Goal: Check status: Check status

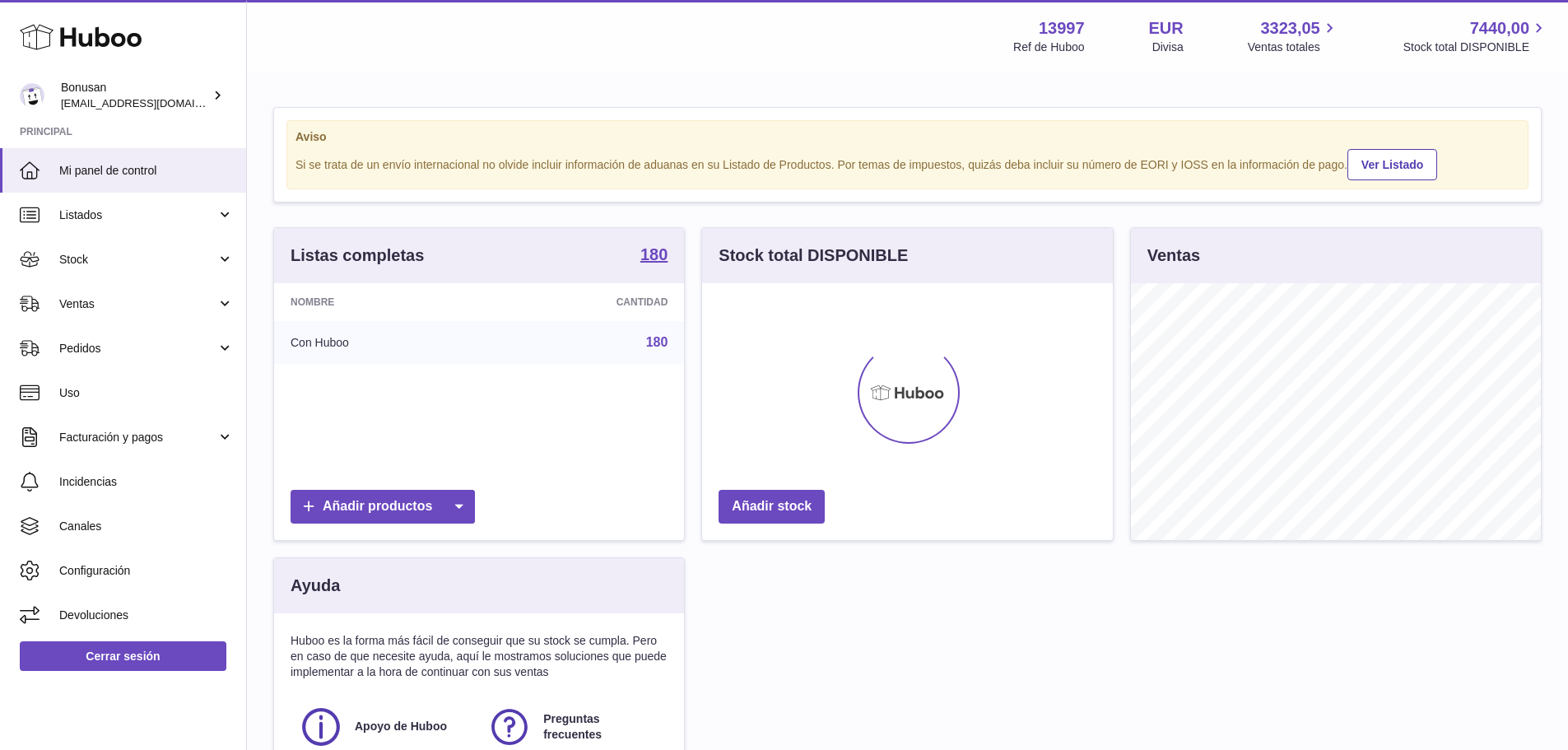
scroll to position [257, 410]
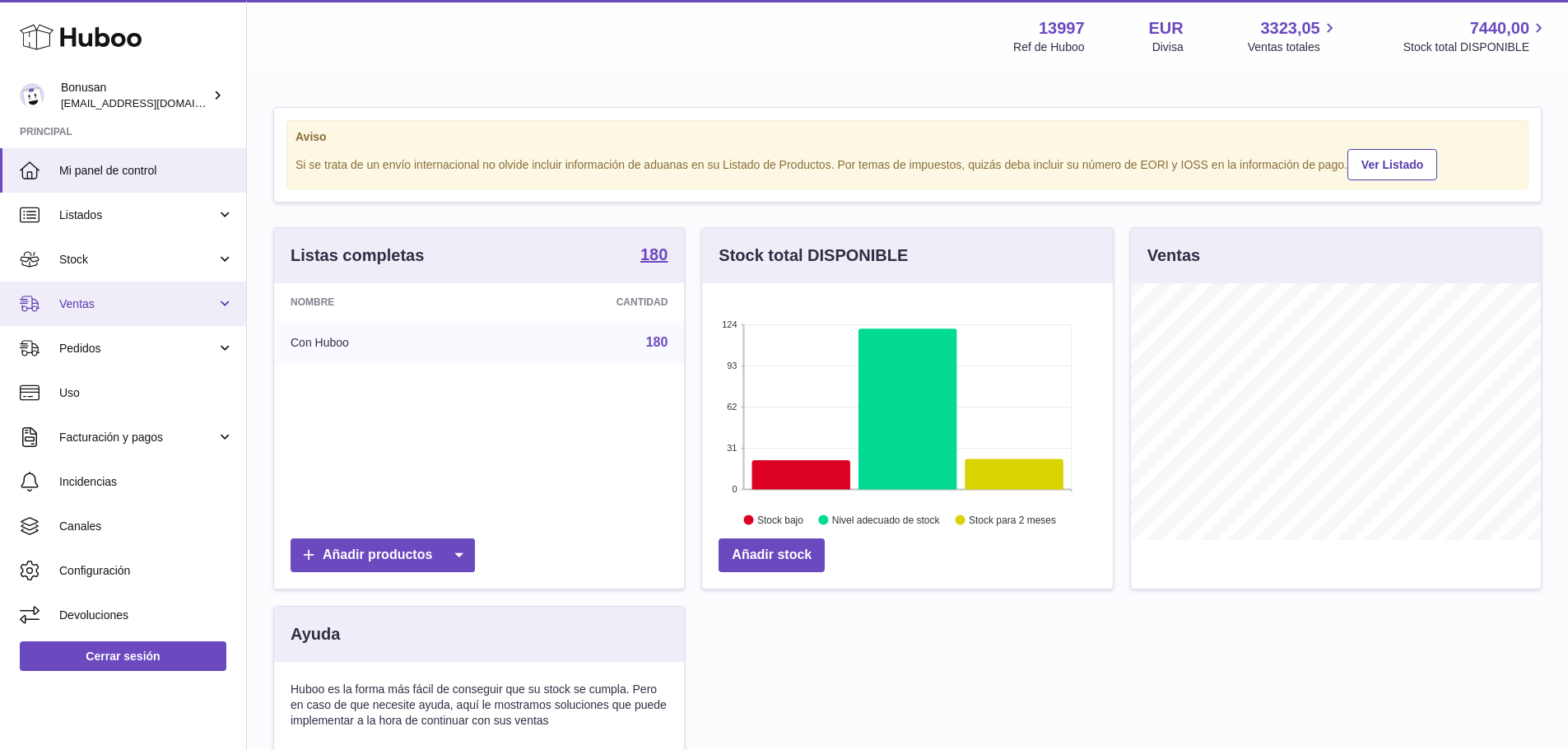
click at [89, 303] on span "Ventas" at bounding box center [137, 304] width 157 height 15
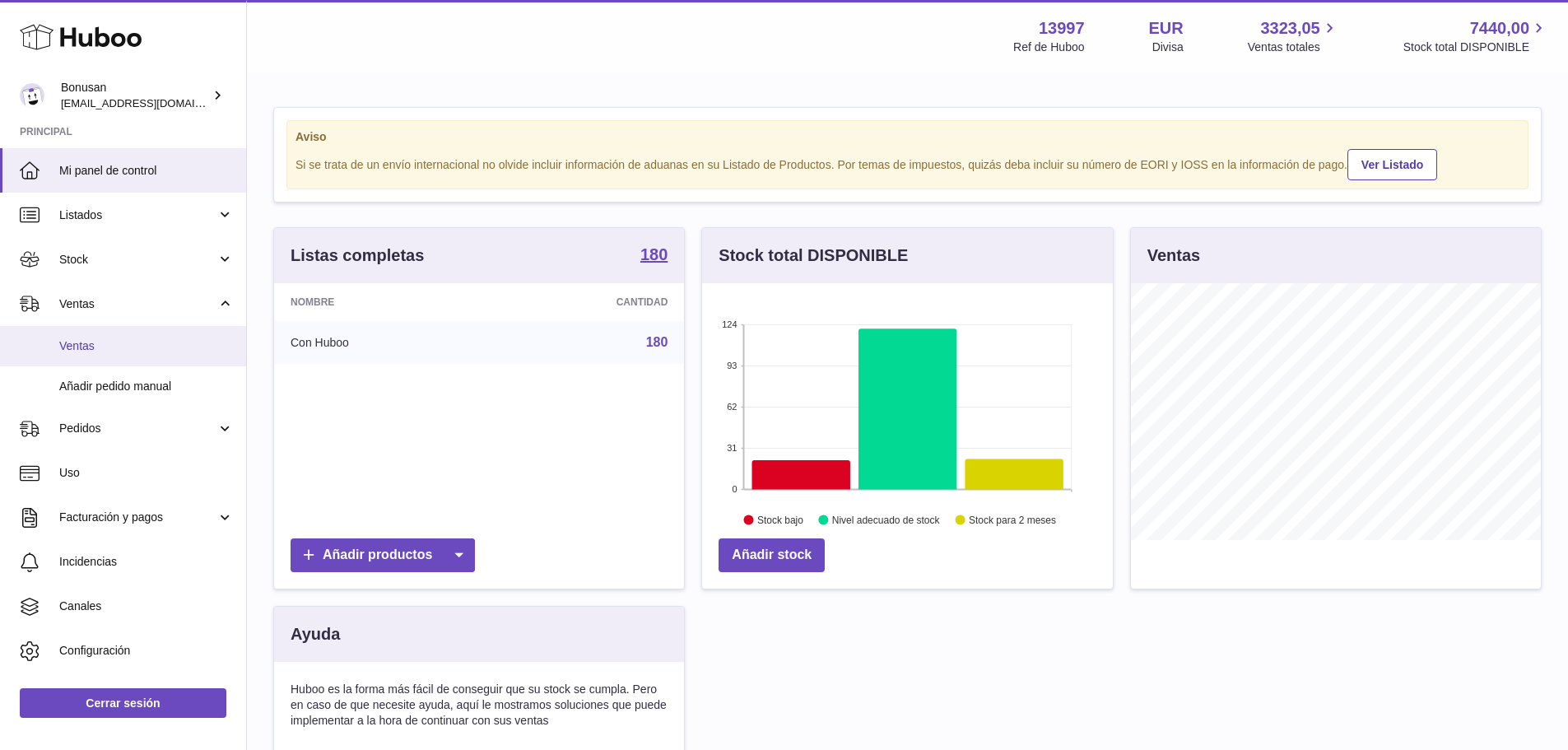
click at [63, 347] on span "Ventas" at bounding box center [146, 346] width 174 height 15
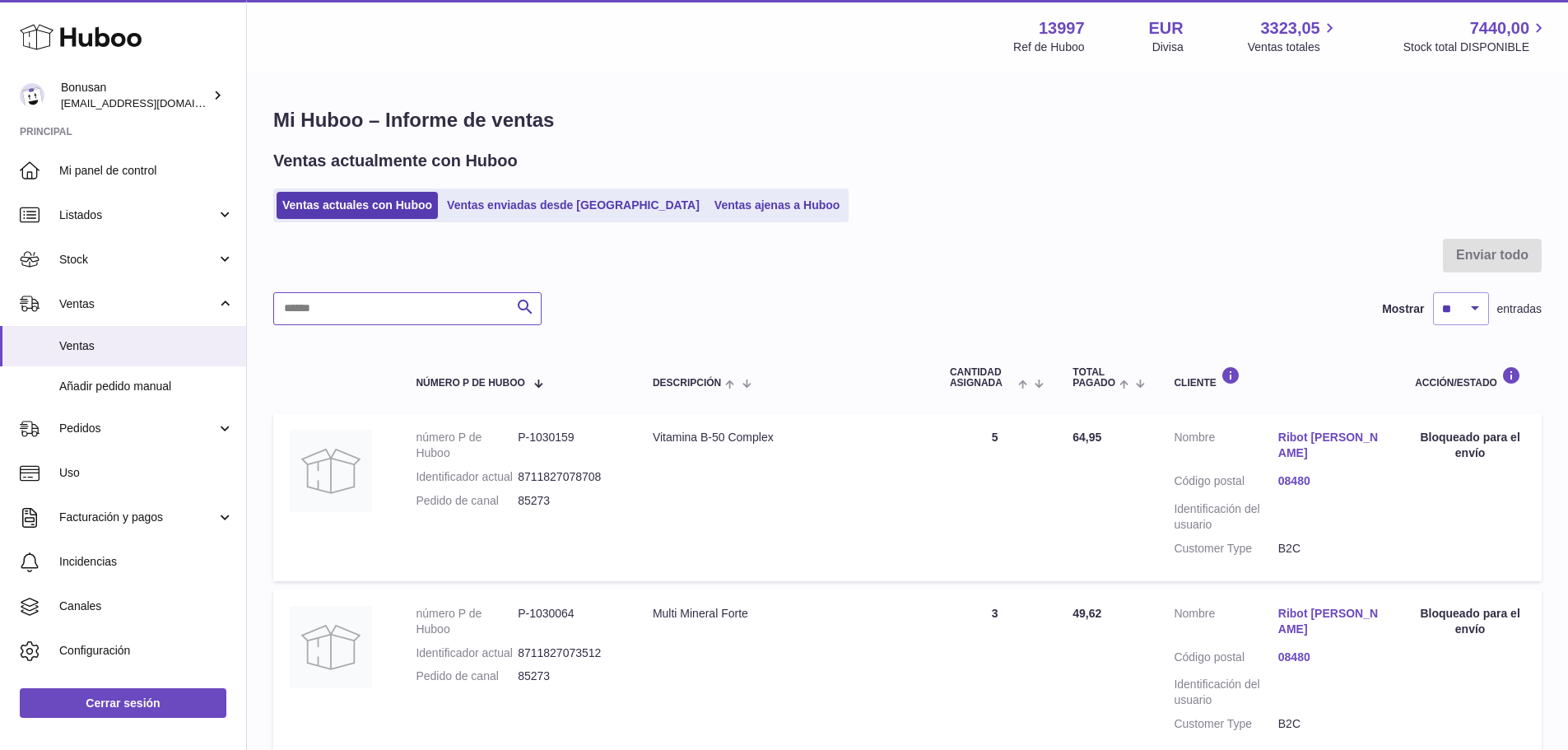
click at [381, 308] on input "text" at bounding box center [407, 308] width 269 height 33
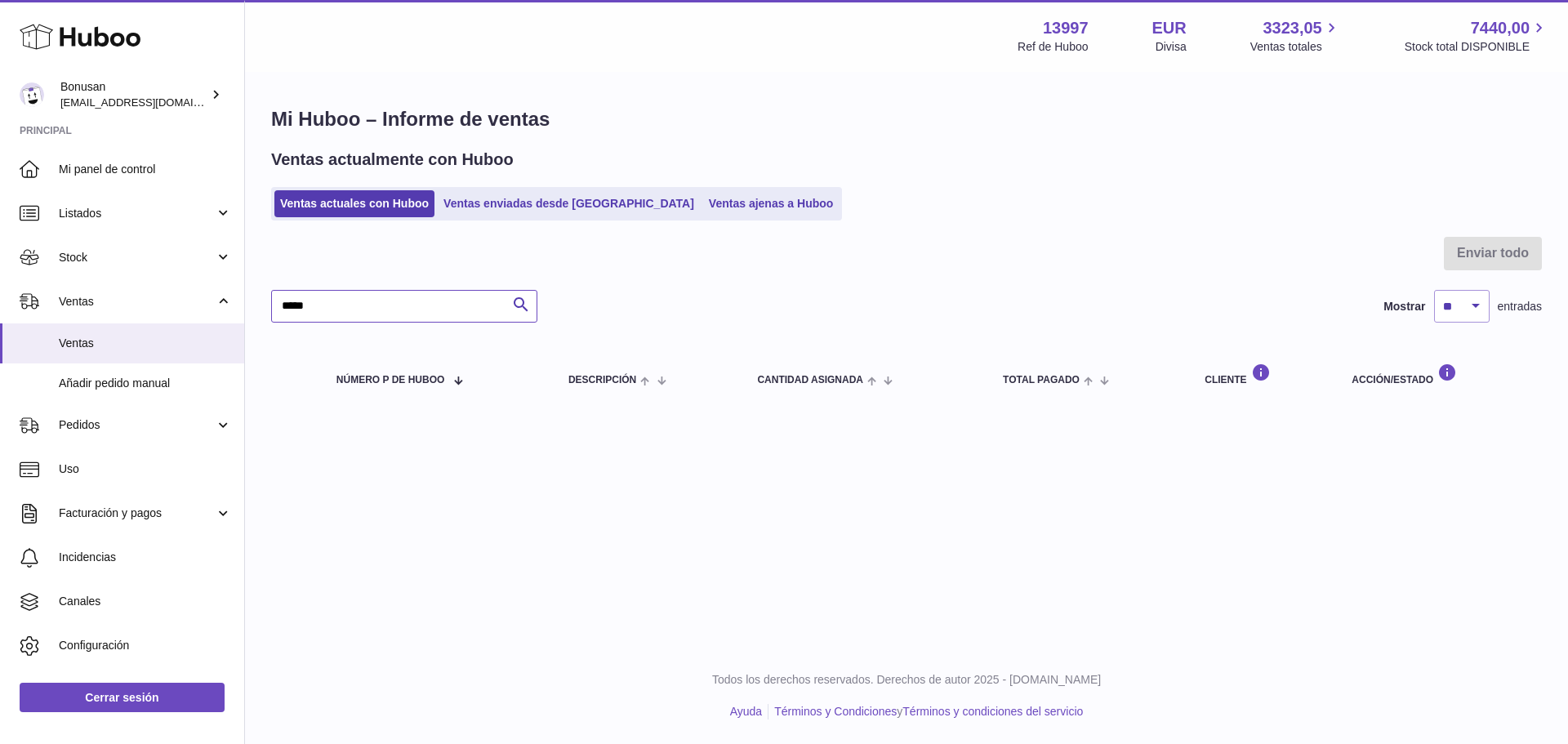
click at [362, 306] on input "*****" at bounding box center [404, 306] width 267 height 32
click at [524, 303] on icon "submit" at bounding box center [520, 305] width 20 height 20
click at [514, 303] on icon "submit" at bounding box center [520, 305] width 20 height 20
click at [393, 319] on input "*****" at bounding box center [404, 306] width 267 height 32
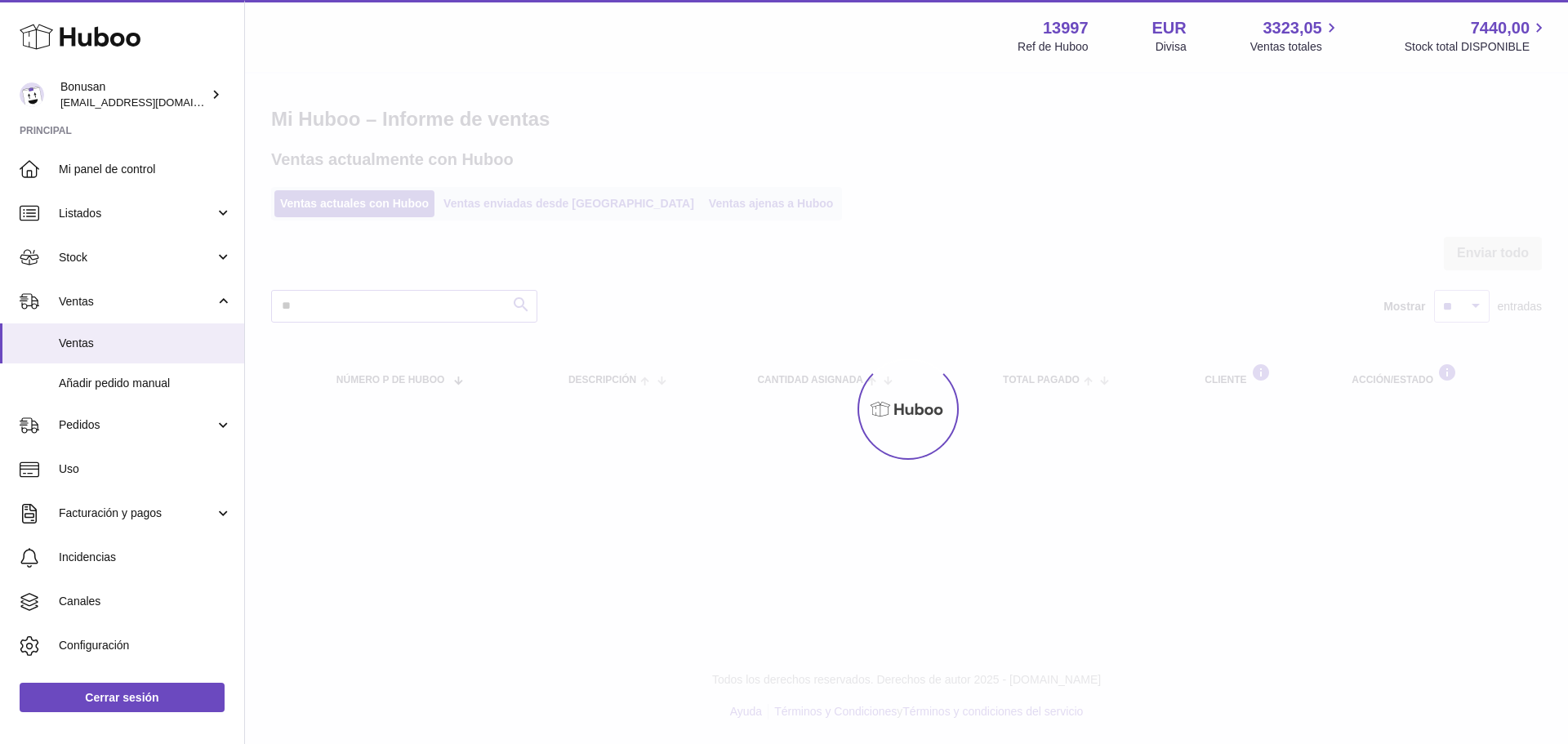
type input "*"
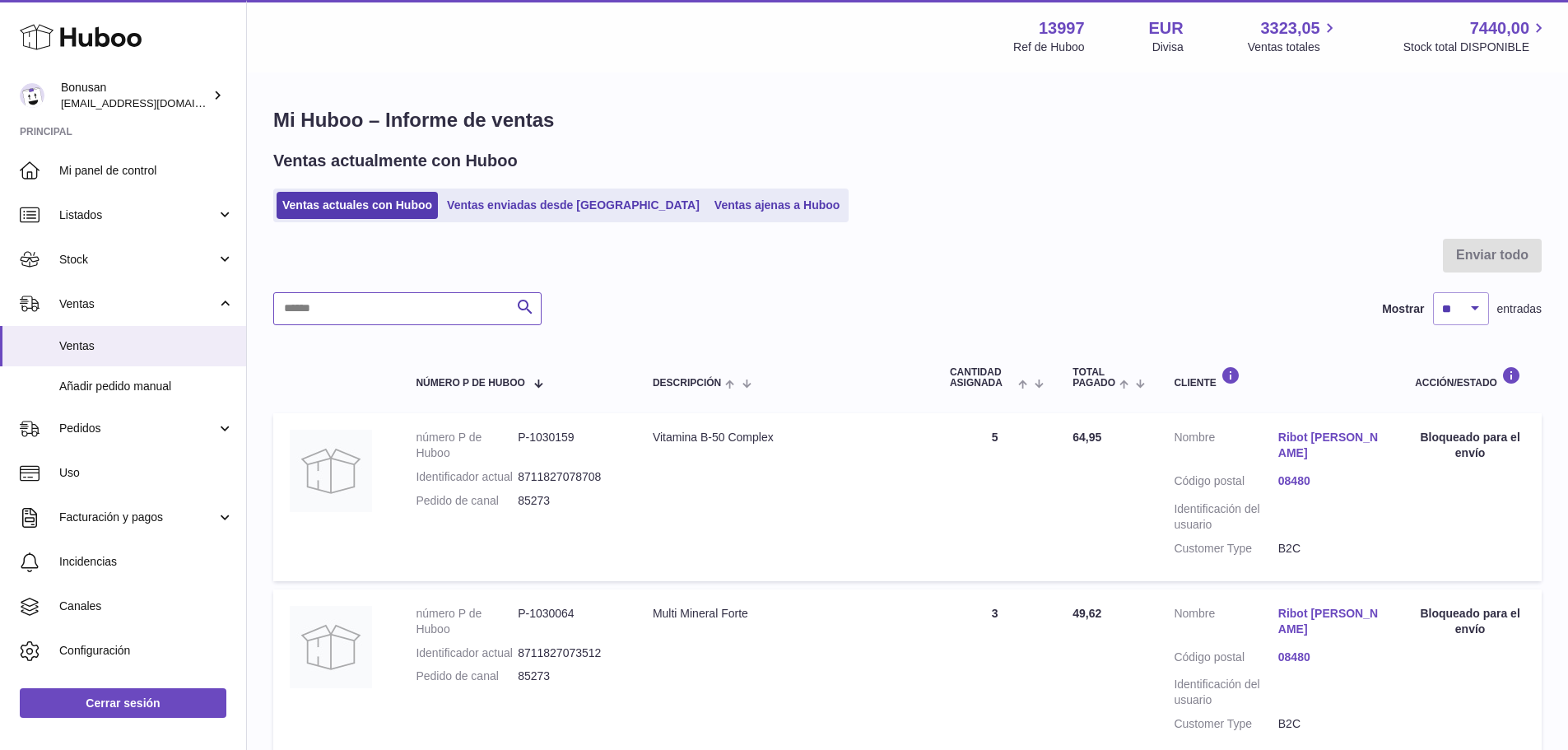
click at [368, 303] on input "text" at bounding box center [407, 308] width 269 height 33
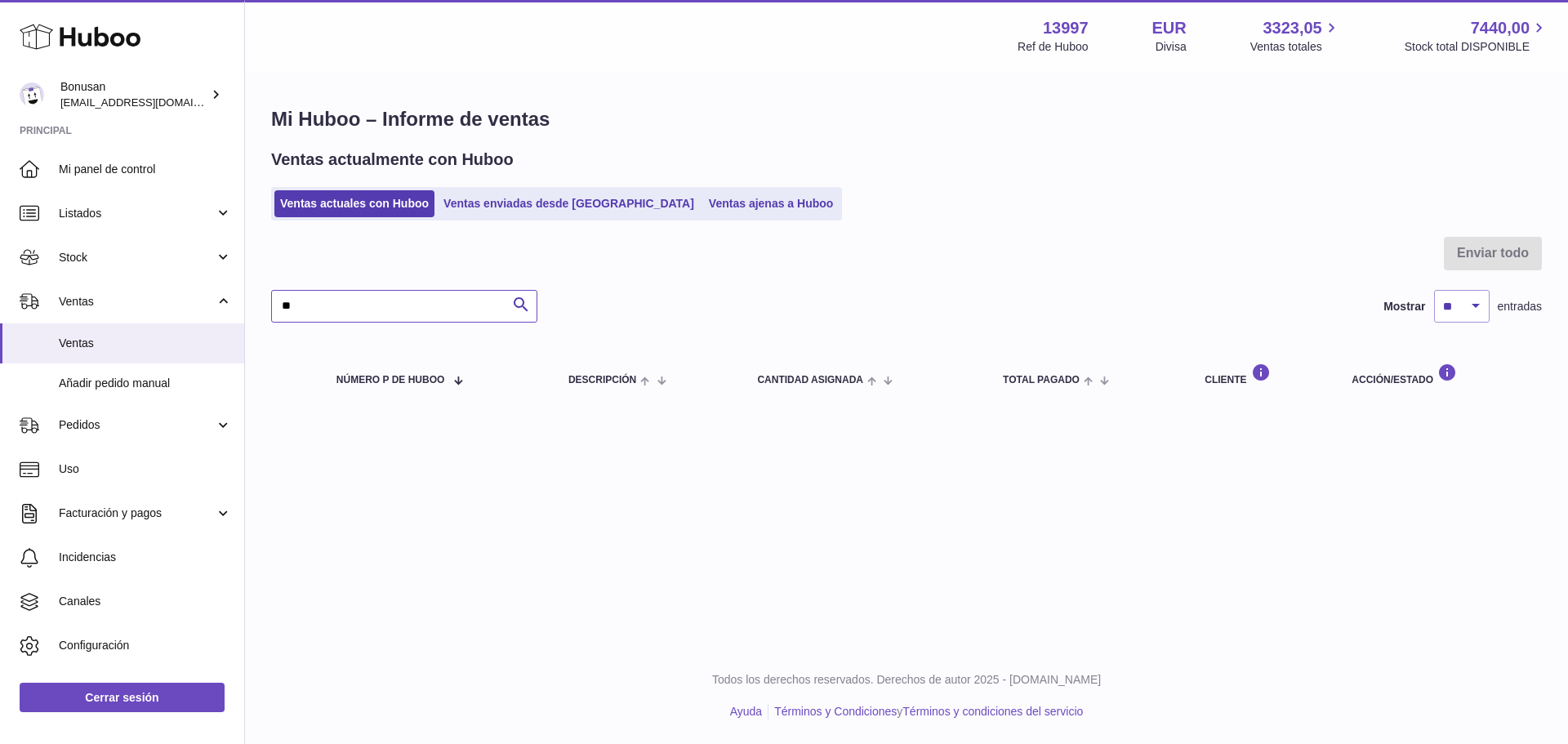
type input "*"
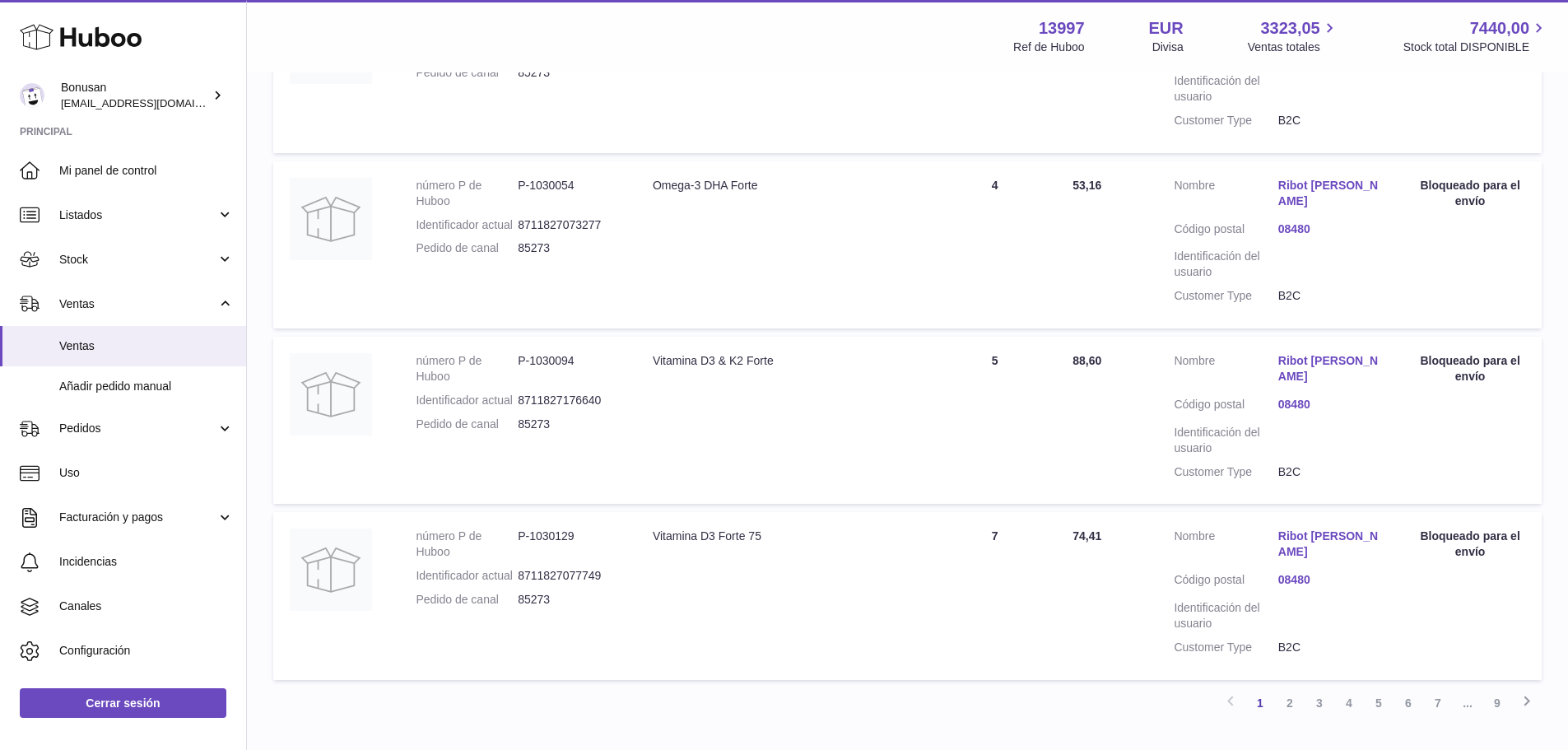
scroll to position [1593, 0]
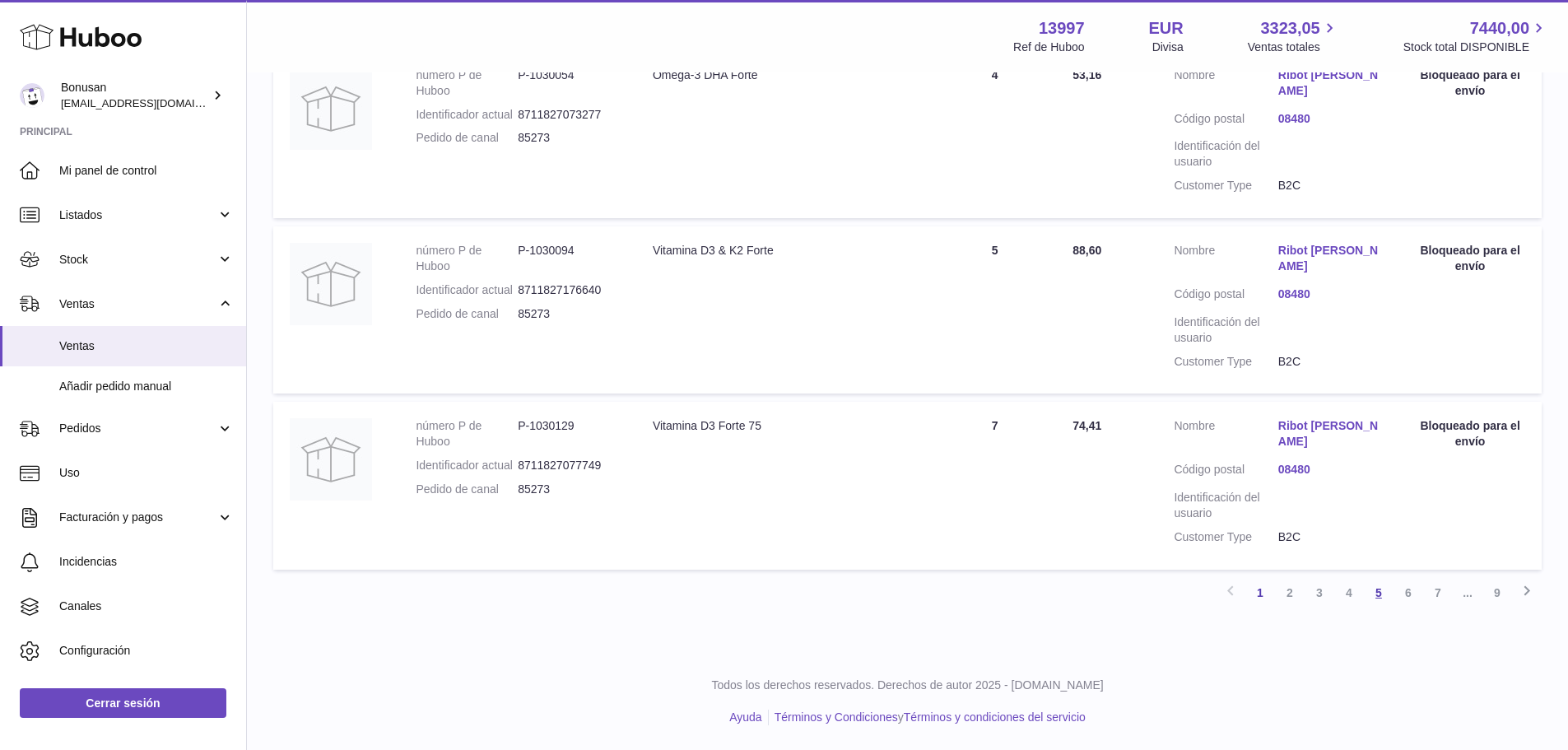
click at [1383, 593] on link "5" at bounding box center [1379, 593] width 30 height 30
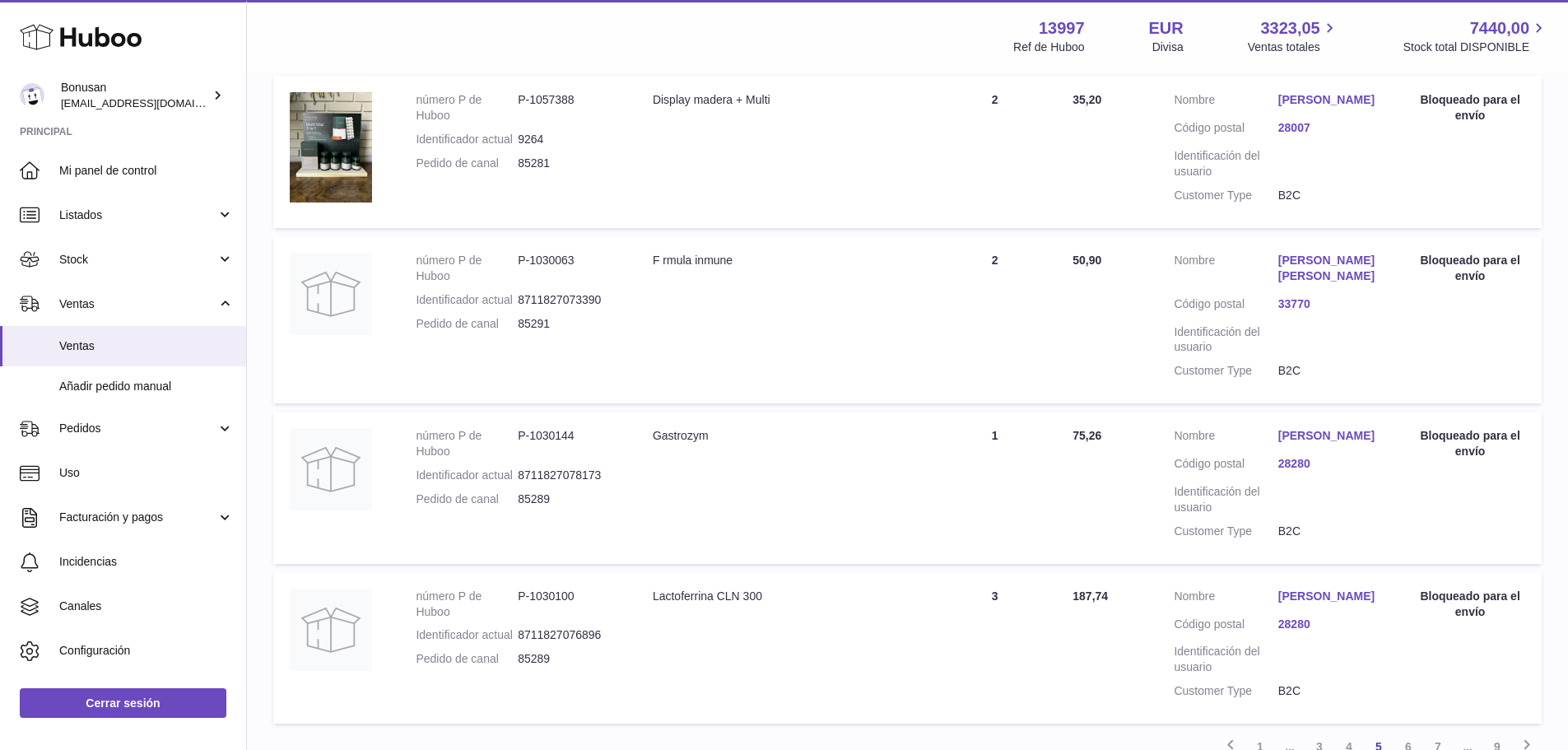
scroll to position [1546, 0]
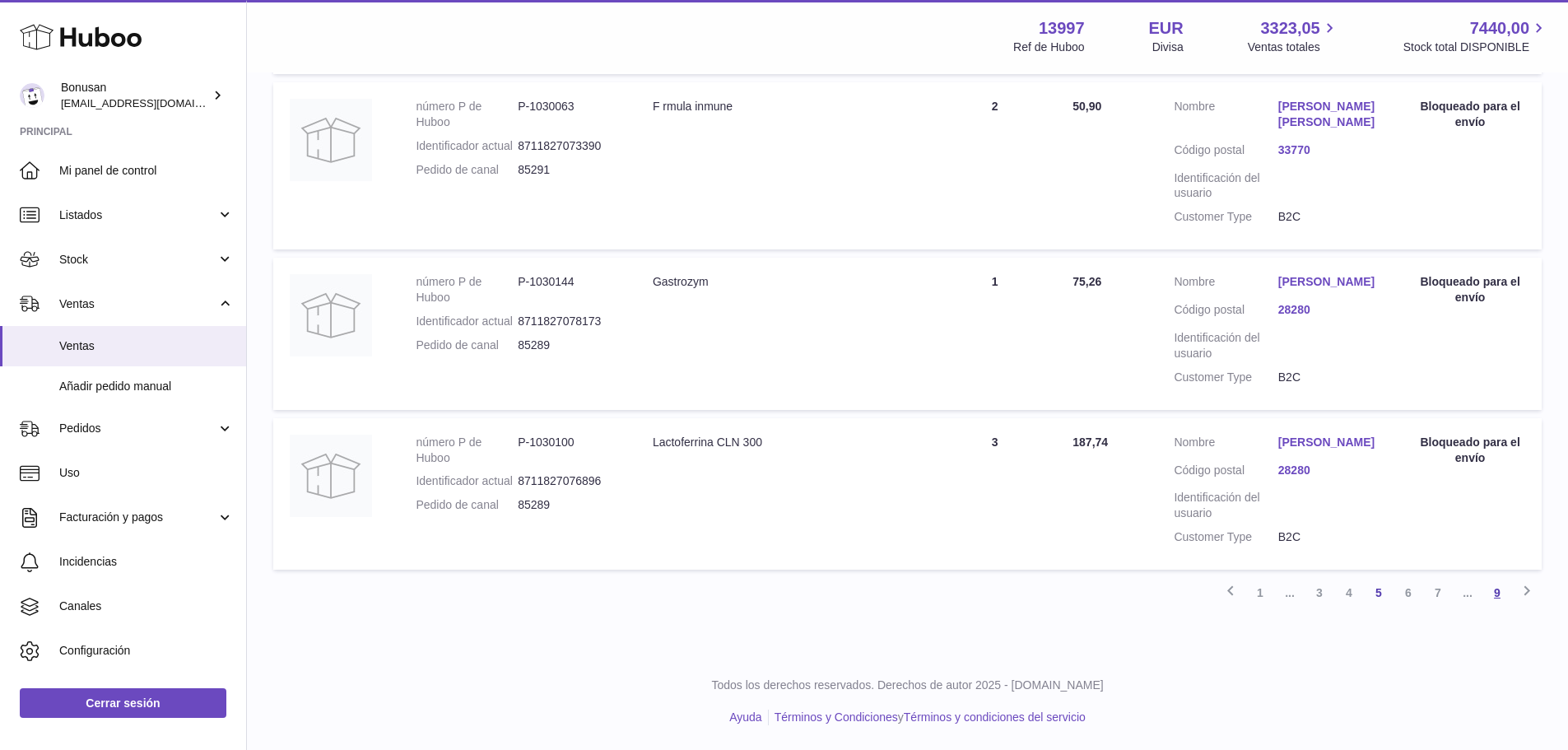
click at [1499, 589] on link "9" at bounding box center [1498, 593] width 30 height 30
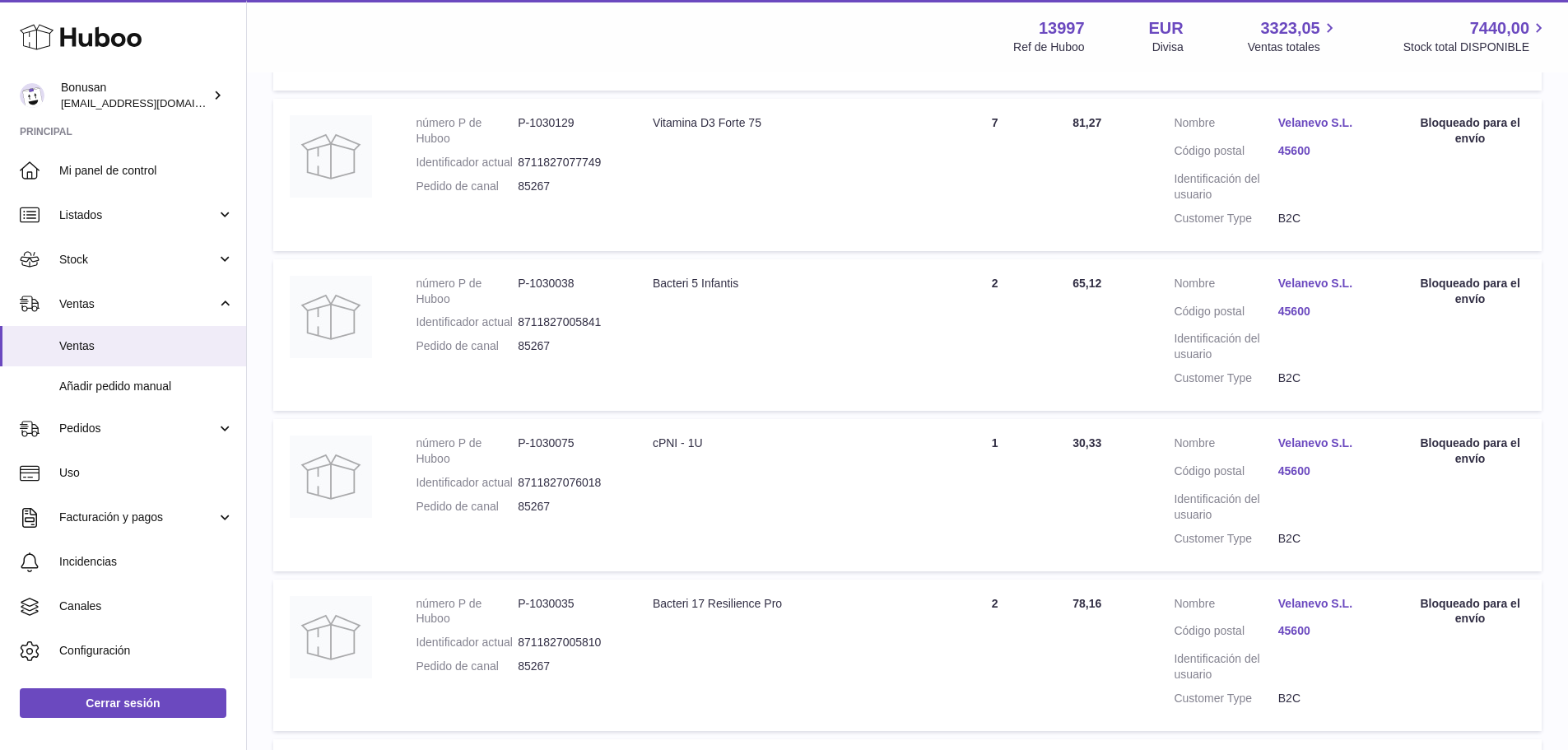
scroll to position [987, 0]
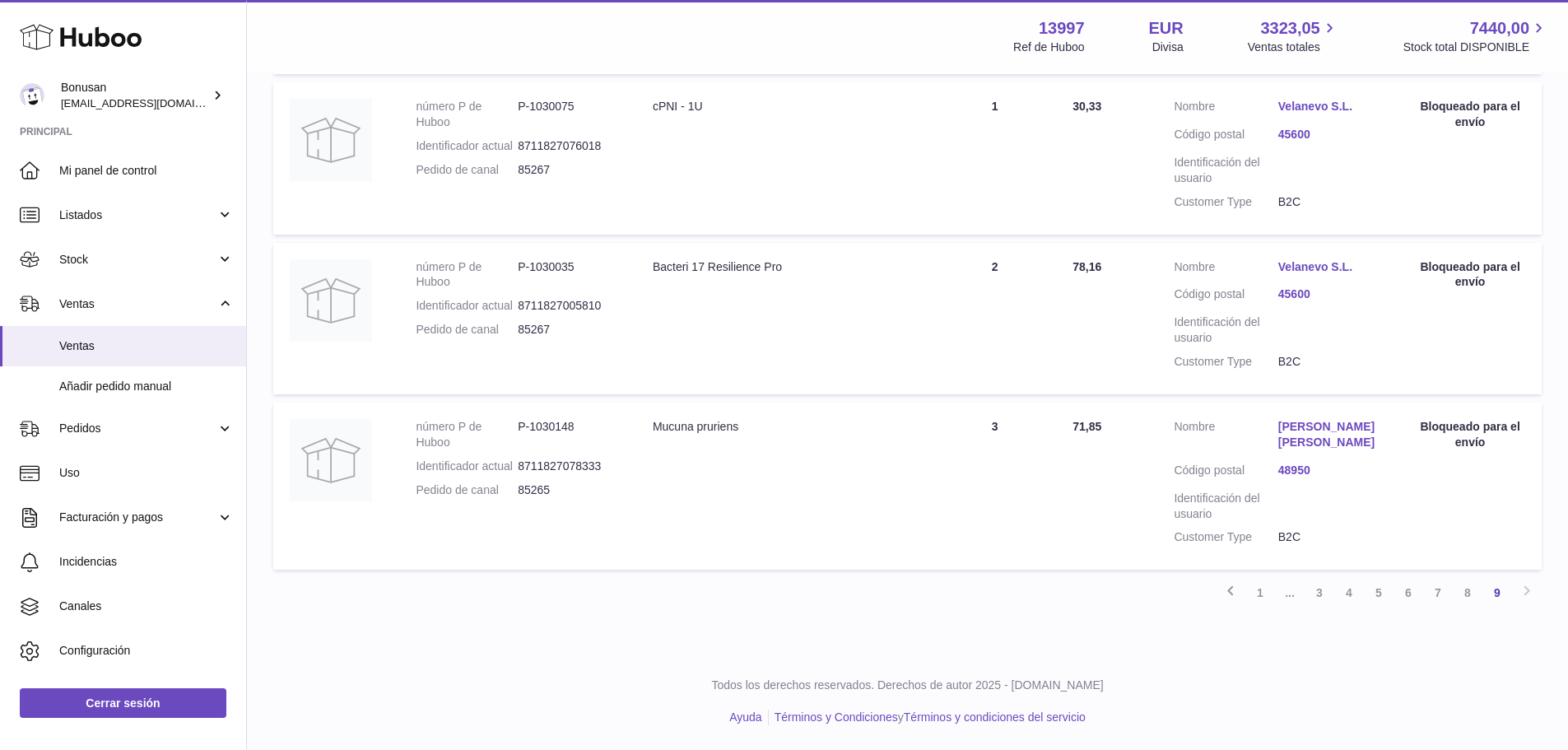
click at [1524, 587] on div "Anterior 1 ... 3 4 5 6 7 8 9 Siguiente" at bounding box center [907, 593] width 1268 height 30
click at [1528, 593] on div "Anterior 1 ... 3 4 5 6 7 8 9 Siguiente" at bounding box center [907, 593] width 1268 height 30
click at [1528, 589] on div "Anterior 1 ... 3 4 5 6 7 8 9 Siguiente" at bounding box center [907, 593] width 1268 height 30
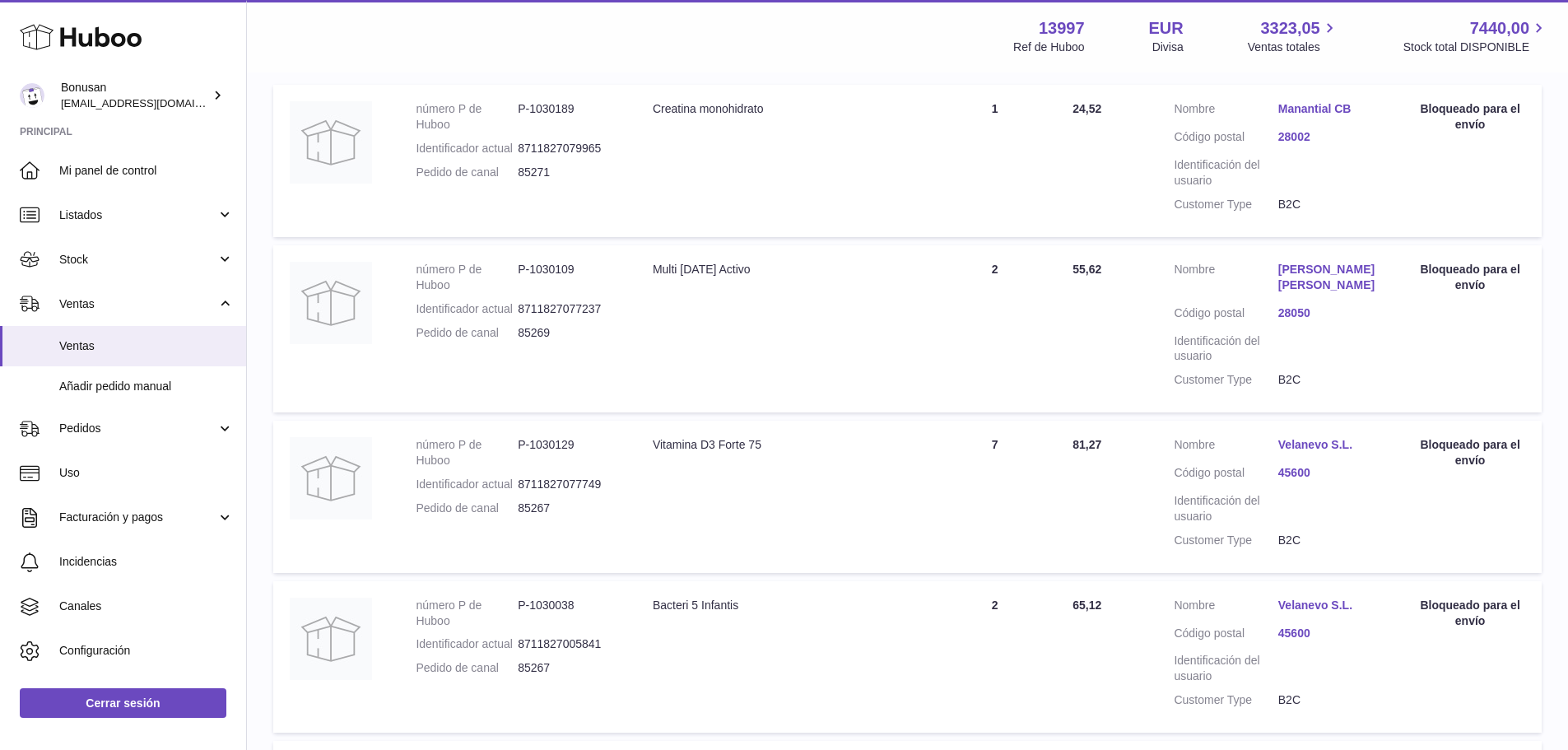
scroll to position [0, 0]
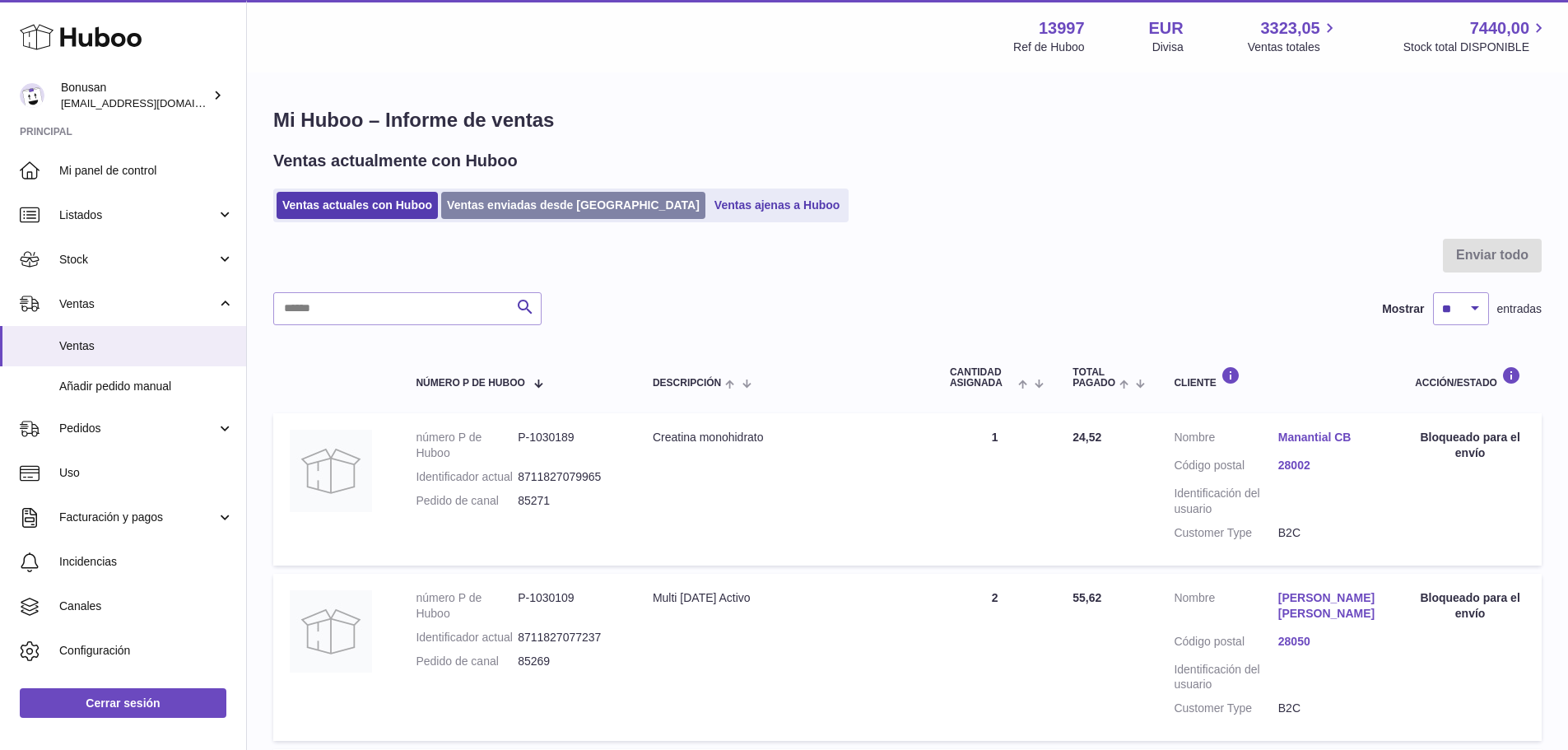
click at [518, 198] on link "Ventas enviadas desde [GEOGRAPHIC_DATA]" at bounding box center [574, 205] width 264 height 27
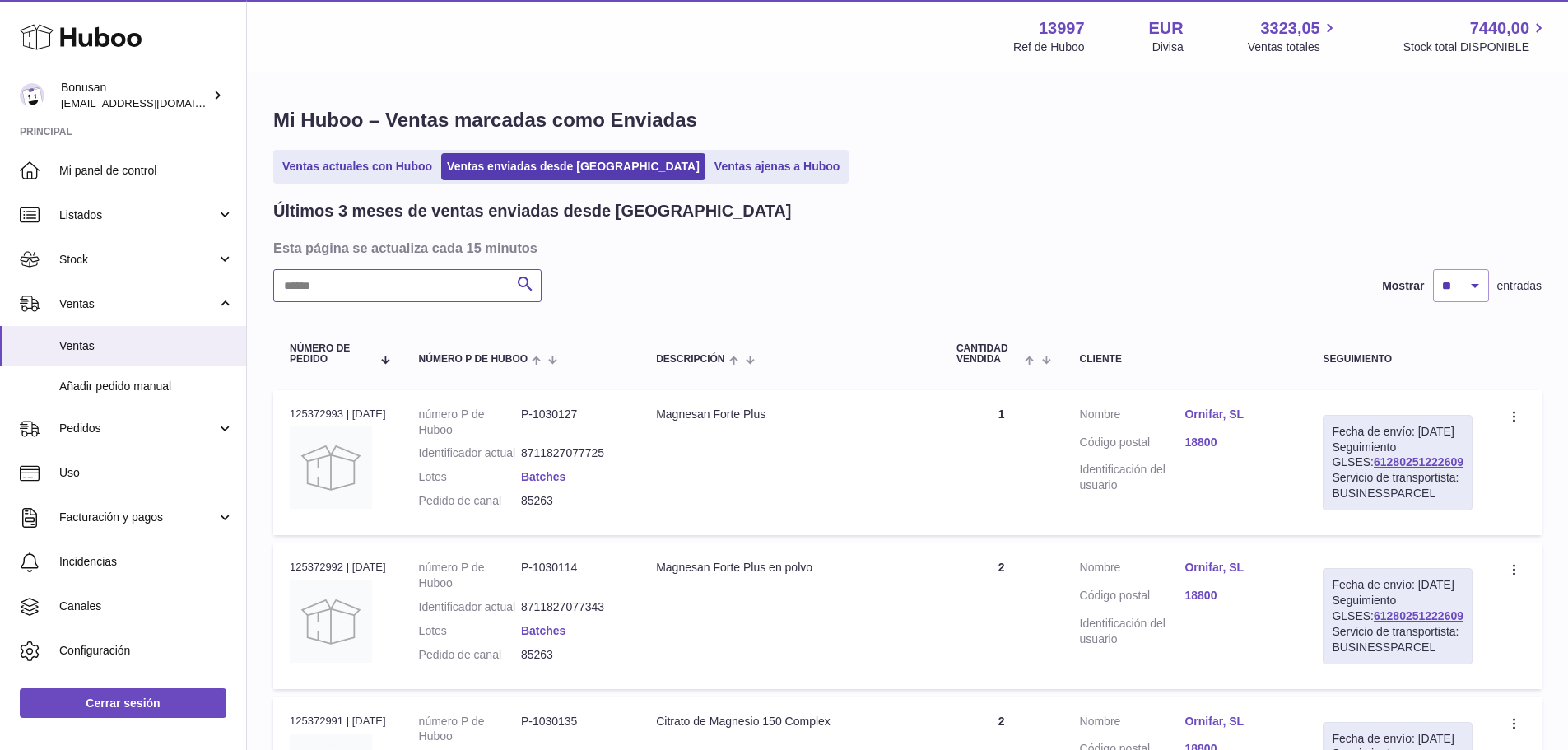
click at [369, 279] on input "text" at bounding box center [407, 285] width 269 height 33
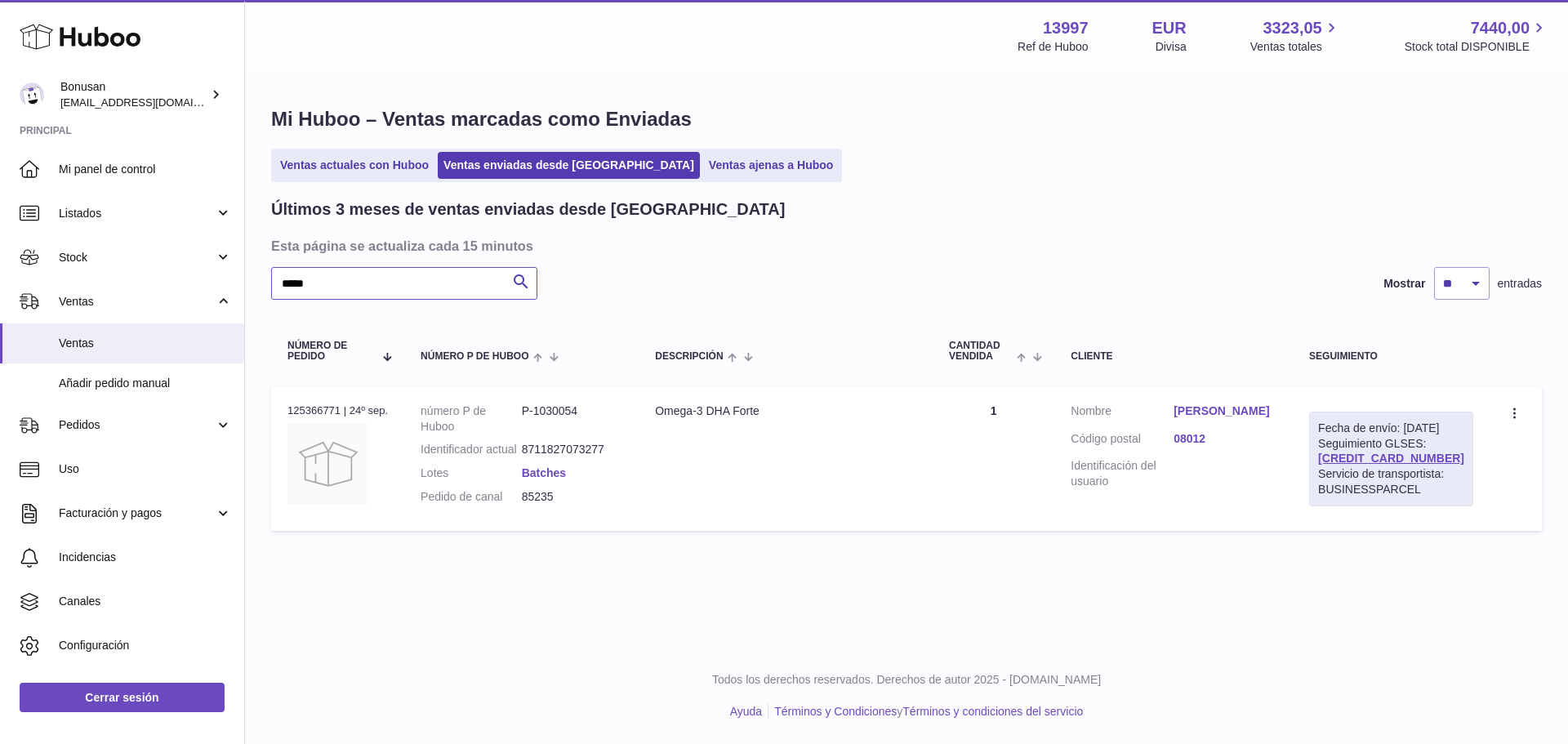
type input "*****"
click at [548, 473] on link "Batches" at bounding box center [544, 472] width 44 height 13
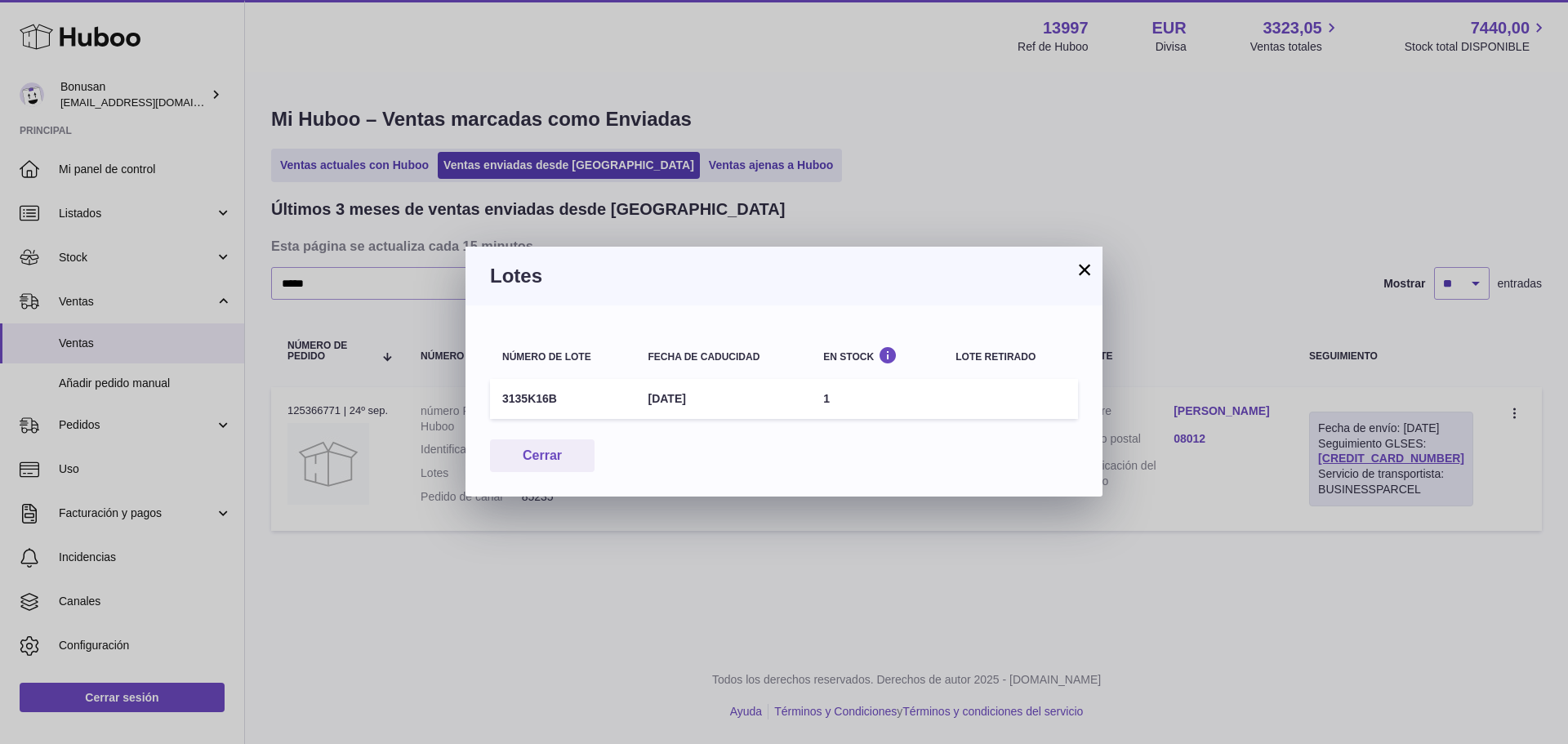
click at [1087, 268] on button "×" at bounding box center [1084, 269] width 20 height 20
